Goal: Information Seeking & Learning: Learn about a topic

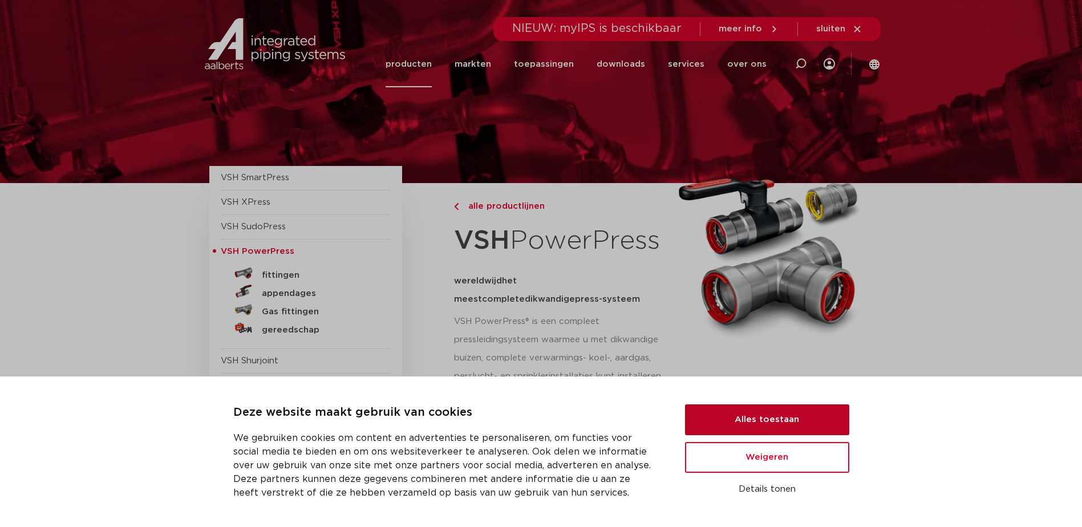
click at [693, 419] on button "Alles toestaan" at bounding box center [767, 419] width 164 height 31
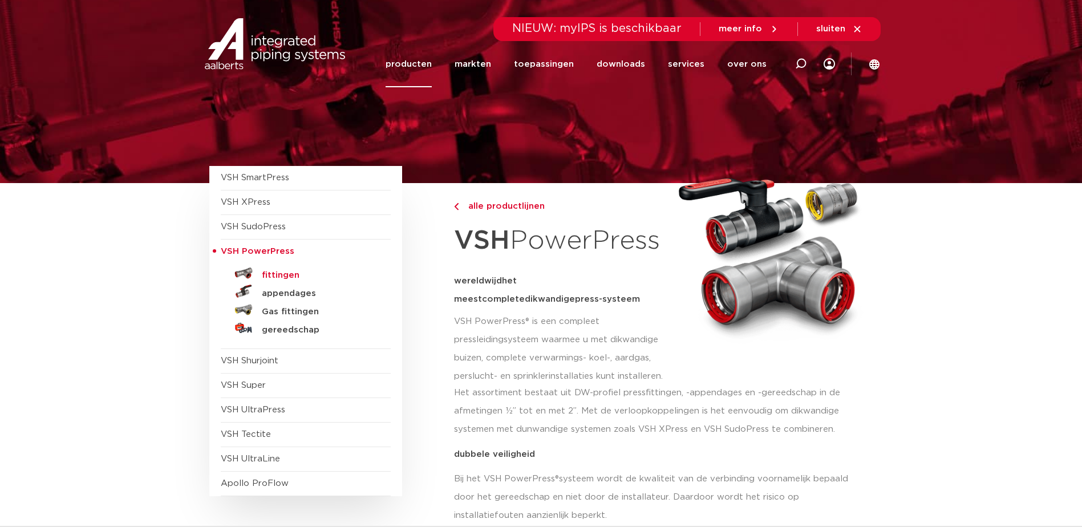
click at [263, 277] on h5 "fittingen" at bounding box center [318, 275] width 113 height 10
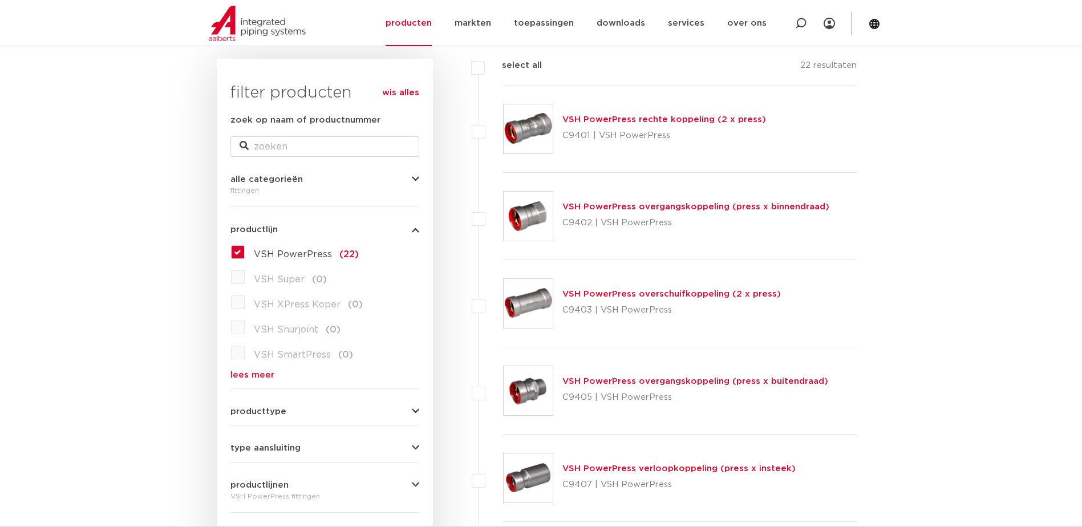
scroll to position [57, 0]
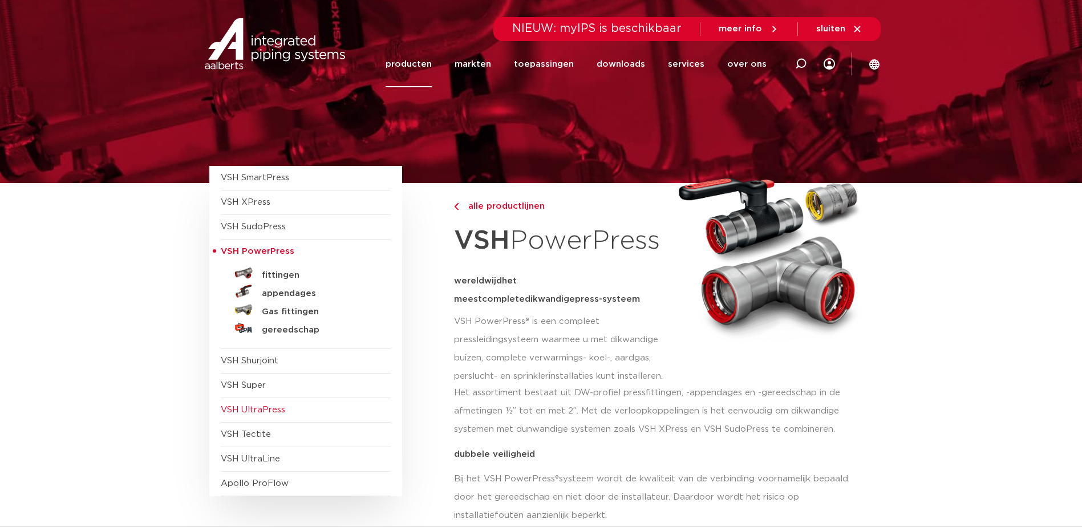
click at [256, 412] on span "VSH UltraPress" at bounding box center [253, 409] width 64 height 9
